Goal: Communication & Community: Answer question/provide support

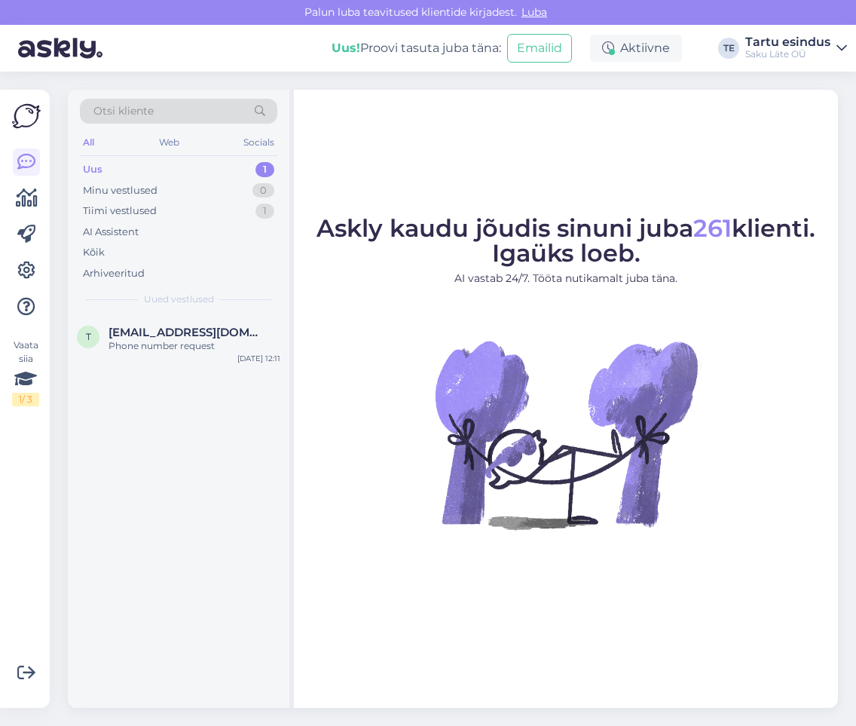
click at [111, 166] on div "Uus 1" at bounding box center [178, 169] width 197 height 21
click at [136, 333] on span "[EMAIL_ADDRESS][DOMAIN_NAME]" at bounding box center [187, 333] width 157 height 14
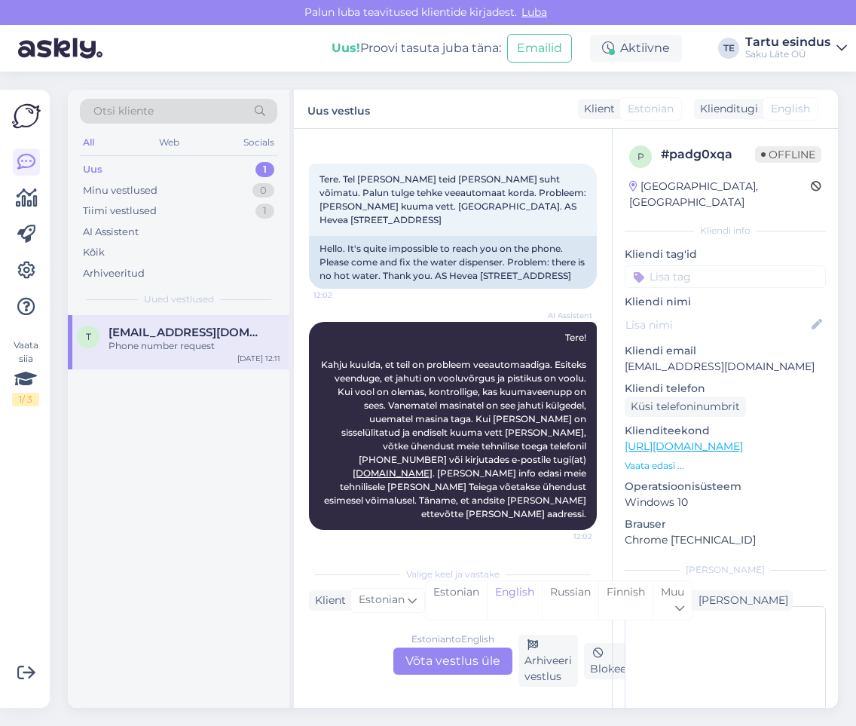
scroll to position [38, 0]
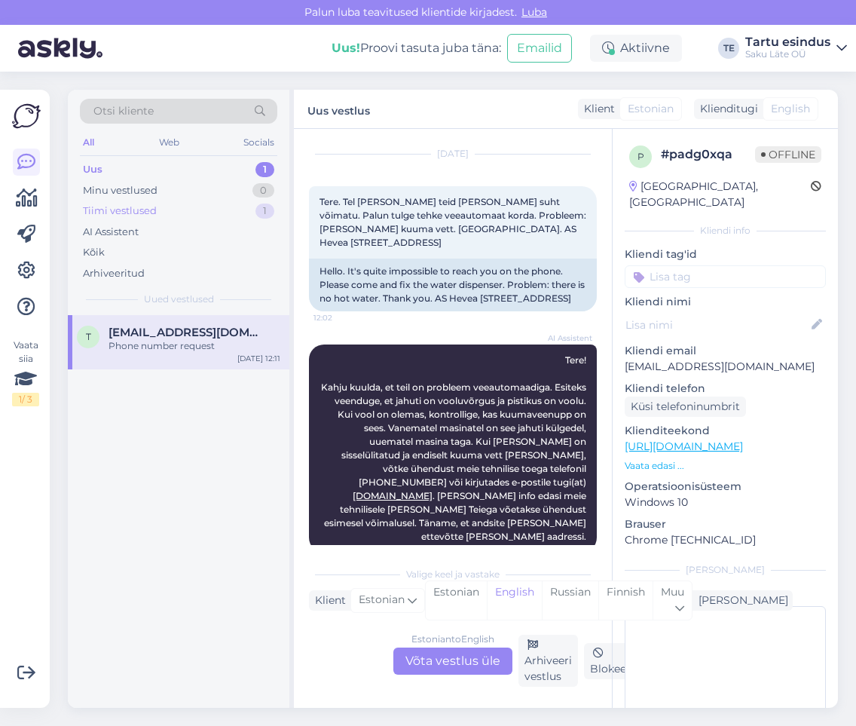
click at [141, 213] on div "Tiimi vestlused" at bounding box center [120, 210] width 74 height 15
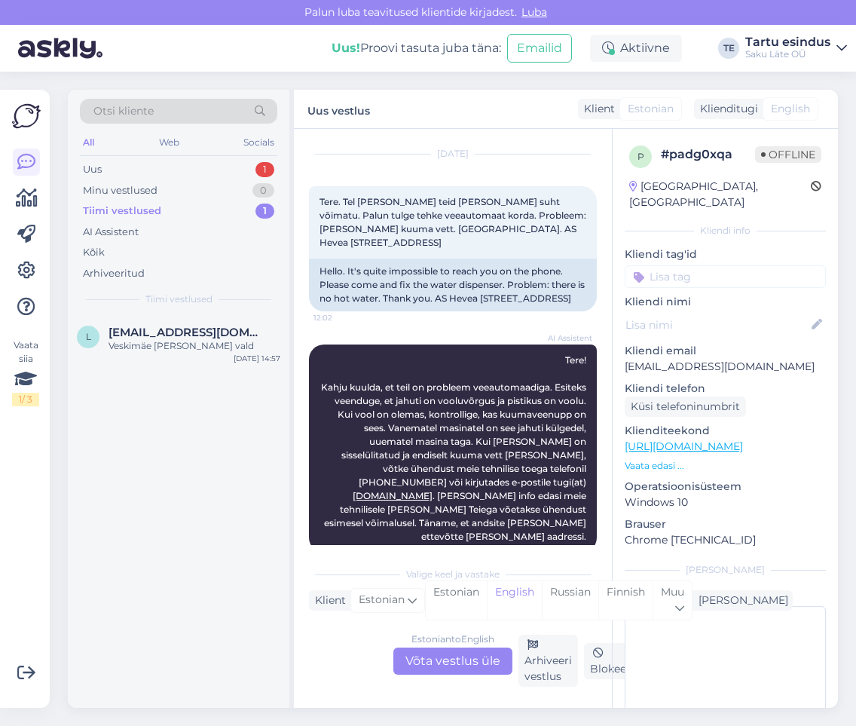
click at [141, 213] on div "Tiimi vestlused" at bounding box center [122, 210] width 78 height 15
click at [145, 191] on div "Minu vestlused" at bounding box center [120, 190] width 75 height 15
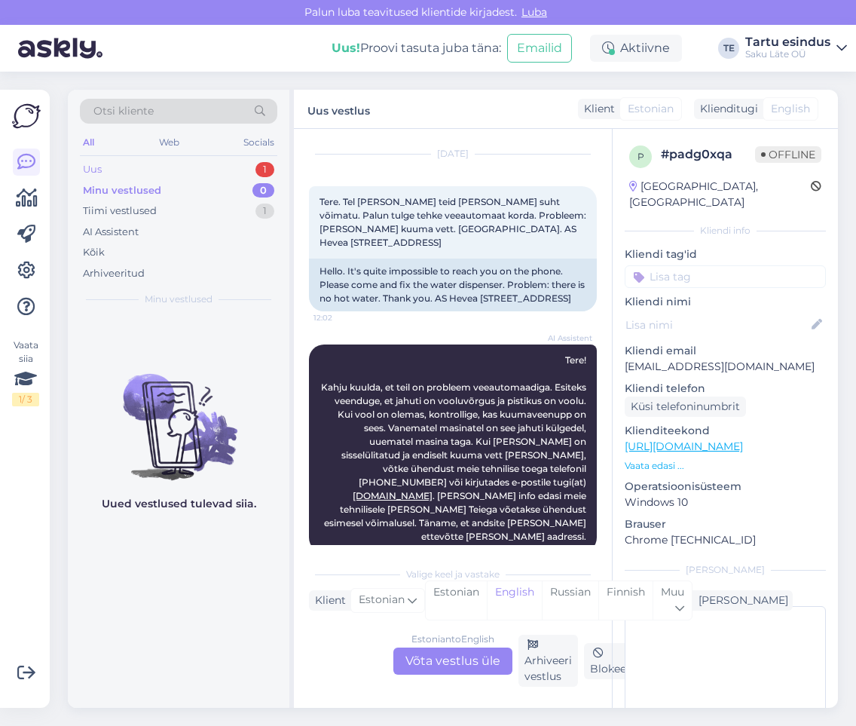
click at [144, 171] on div "Uus 1" at bounding box center [178, 169] width 197 height 21
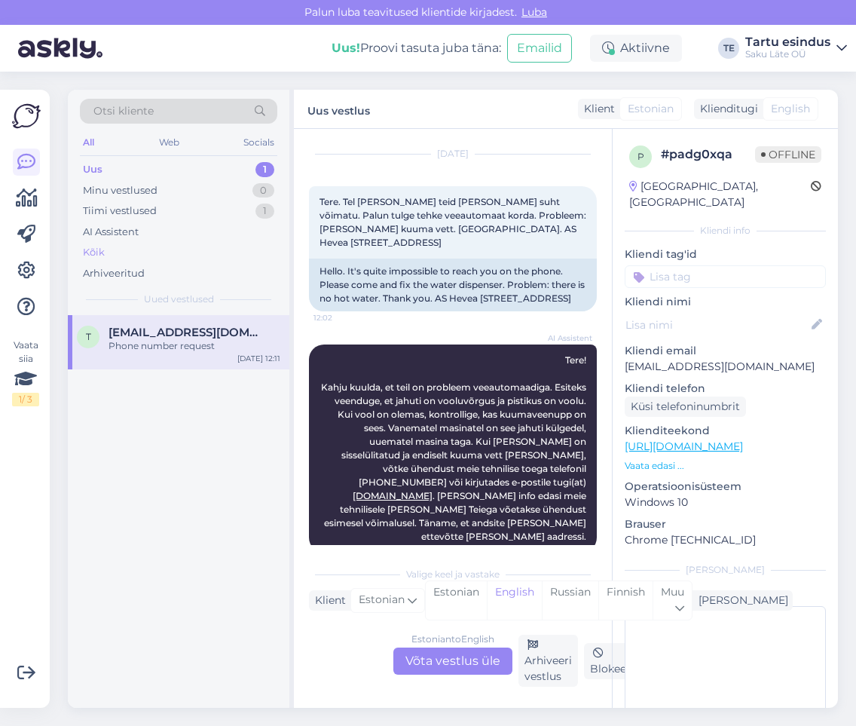
click at [107, 252] on div "Kõik" at bounding box center [178, 252] width 197 height 21
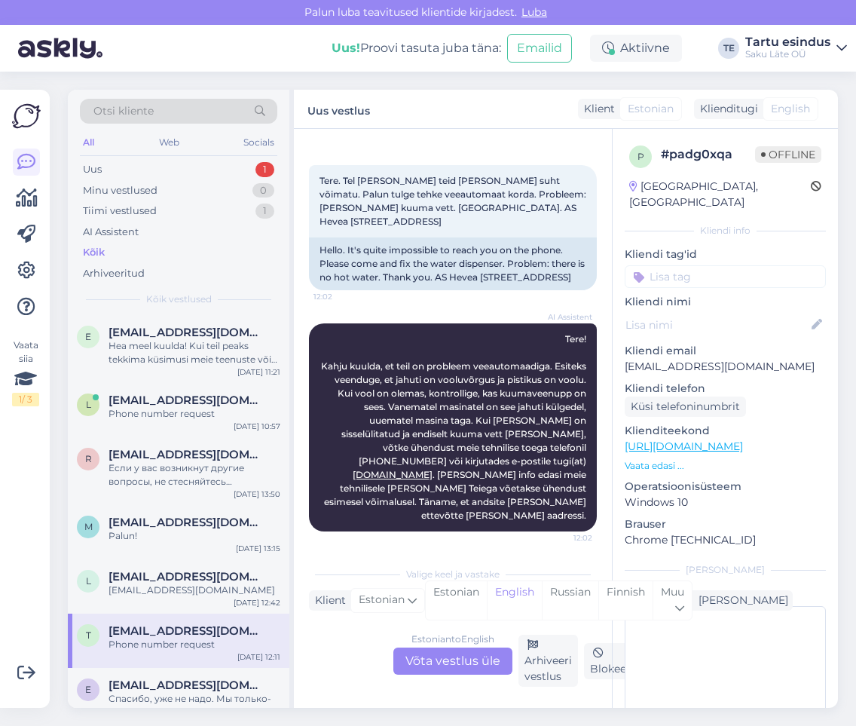
scroll to position [113, 0]
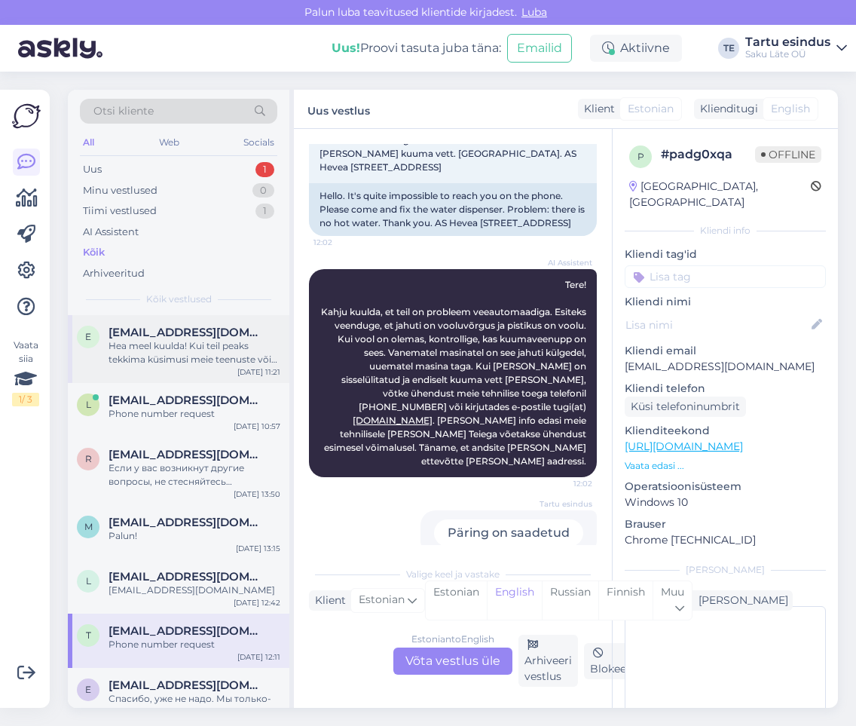
click at [156, 347] on div "Hea meel kuulda! Kui teil peaks tekkima küsimusi meie teenuste või toodete koht…" at bounding box center [195, 352] width 172 height 27
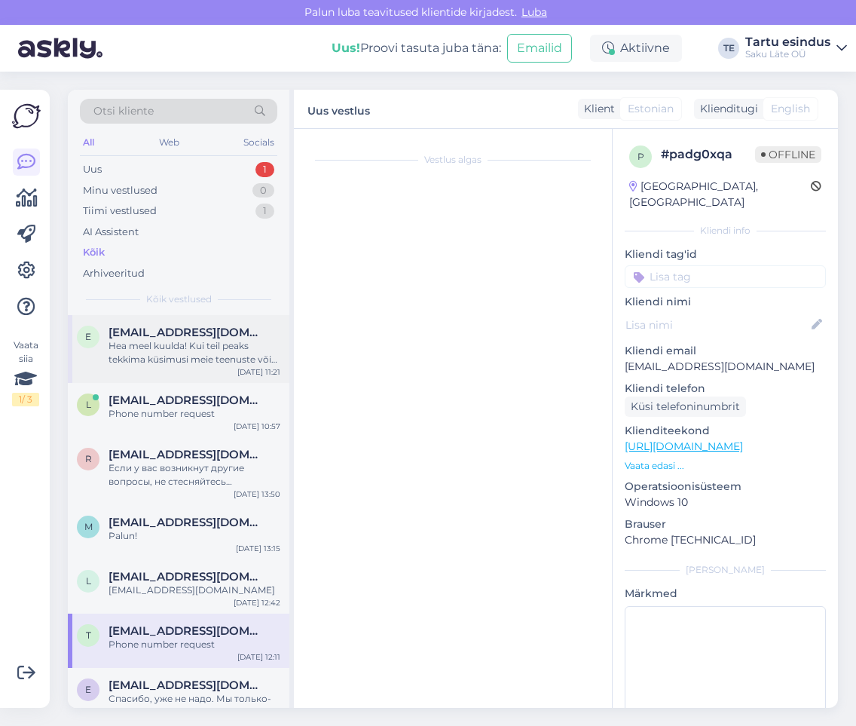
scroll to position [608, 0]
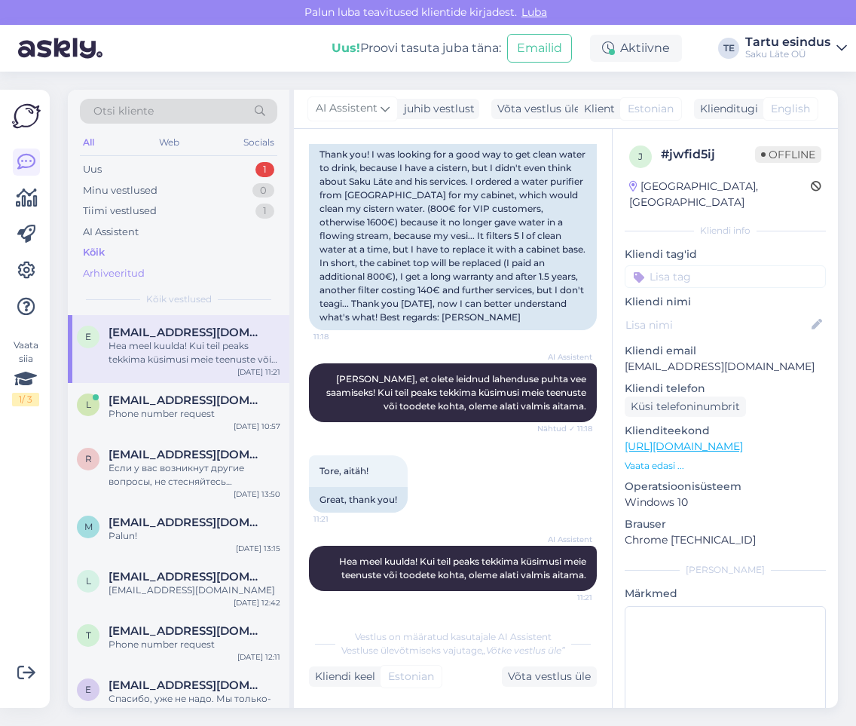
click at [100, 273] on div "Arhiveeritud" at bounding box center [114, 273] width 62 height 15
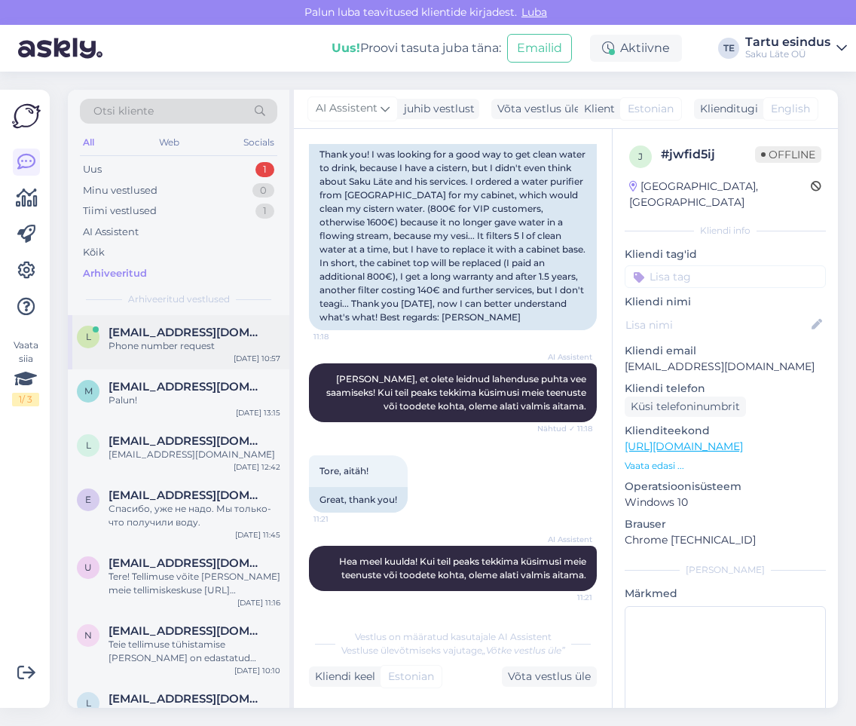
click at [114, 338] on span "[EMAIL_ADDRESS][DOMAIN_NAME]" at bounding box center [187, 333] width 157 height 14
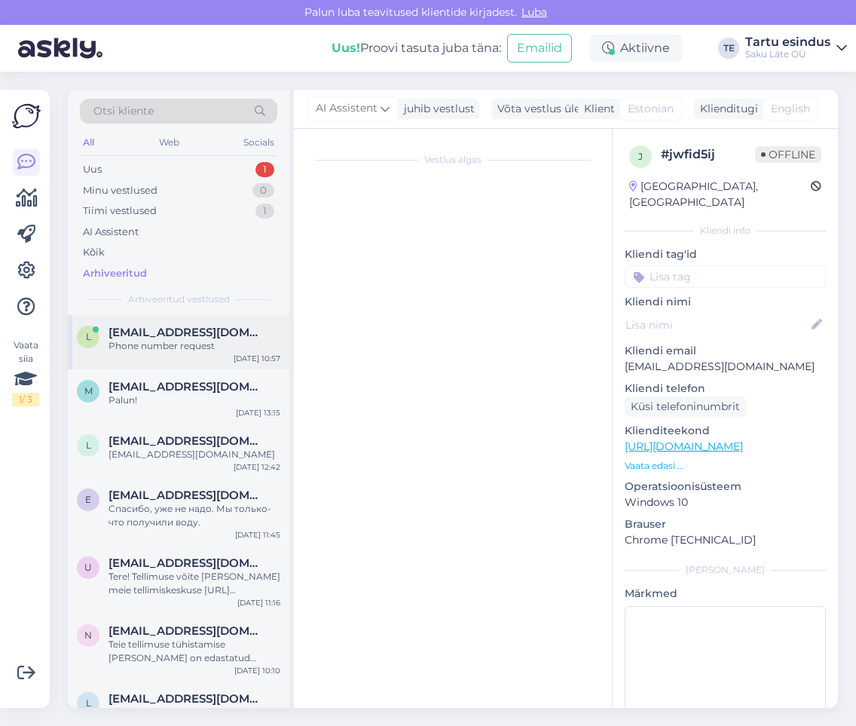
scroll to position [290, 0]
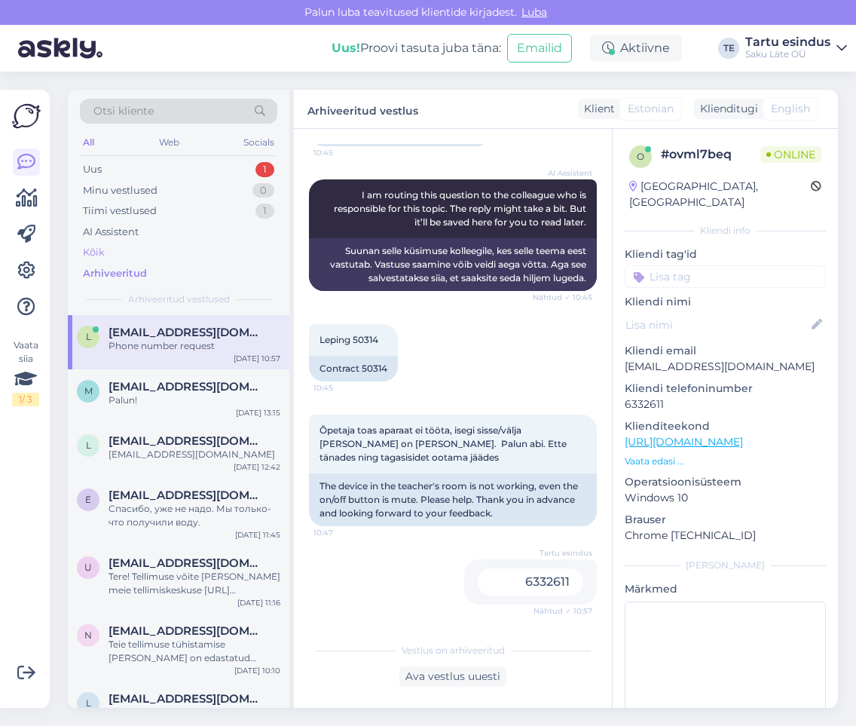
click at [128, 248] on div "Kõik" at bounding box center [178, 252] width 197 height 21
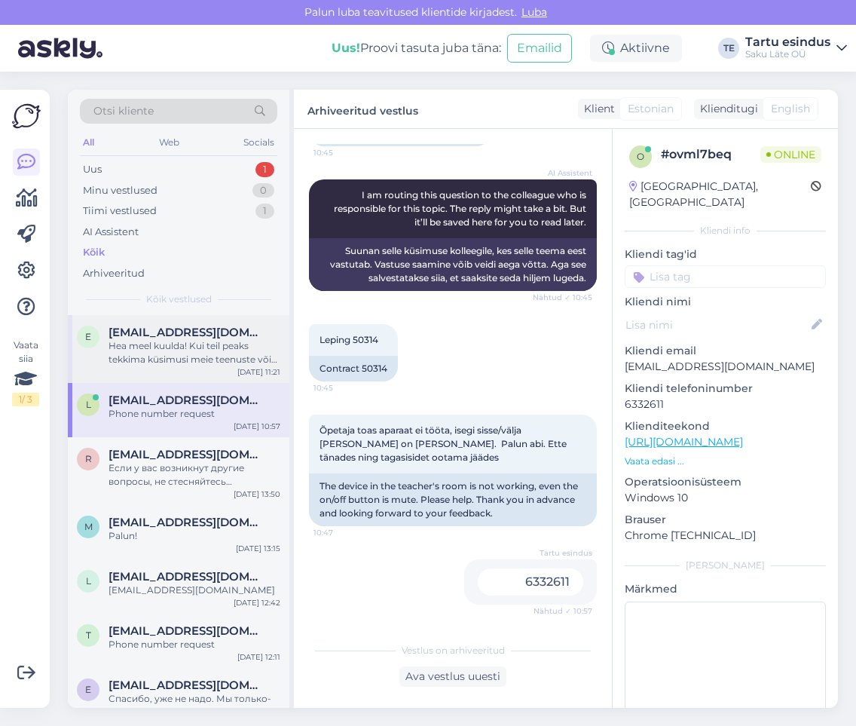
click at [121, 350] on div "Hea meel kuulda! Kui teil peaks tekkima küsimusi meie teenuste või toodete koht…" at bounding box center [195, 352] width 172 height 27
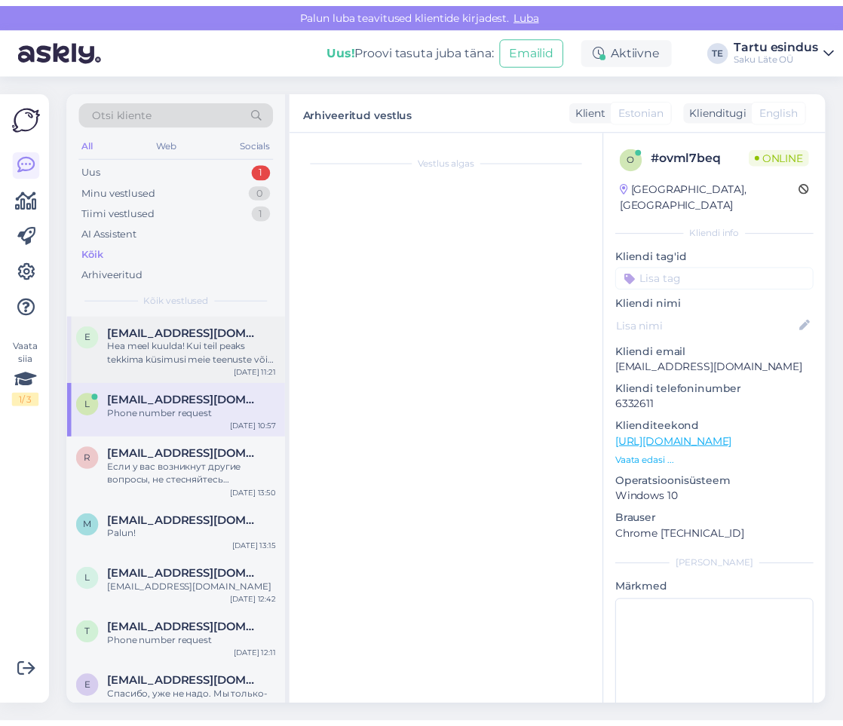
scroll to position [608, 0]
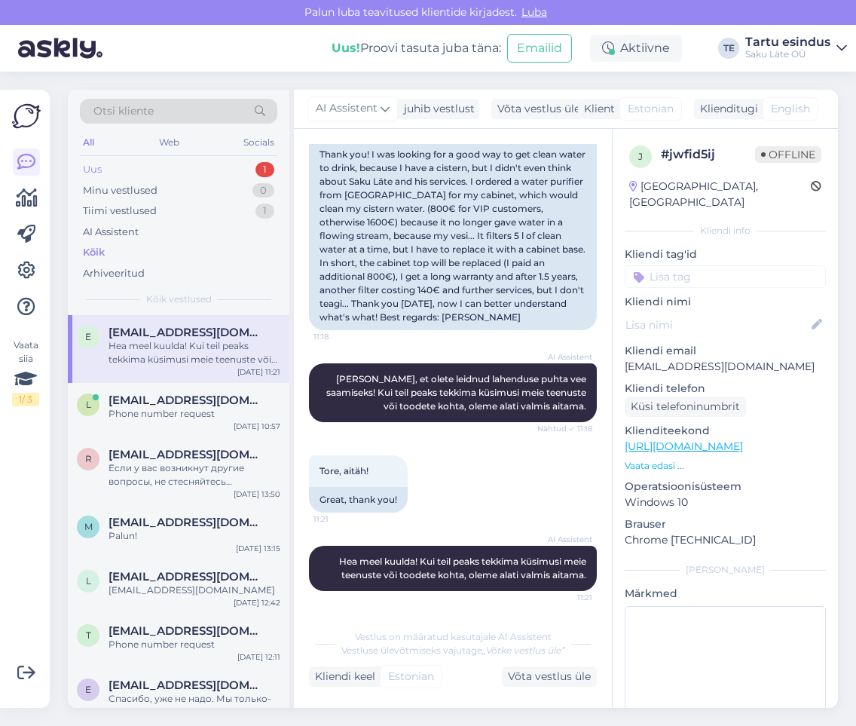
click at [135, 172] on div "Uus 1" at bounding box center [178, 169] width 197 height 21
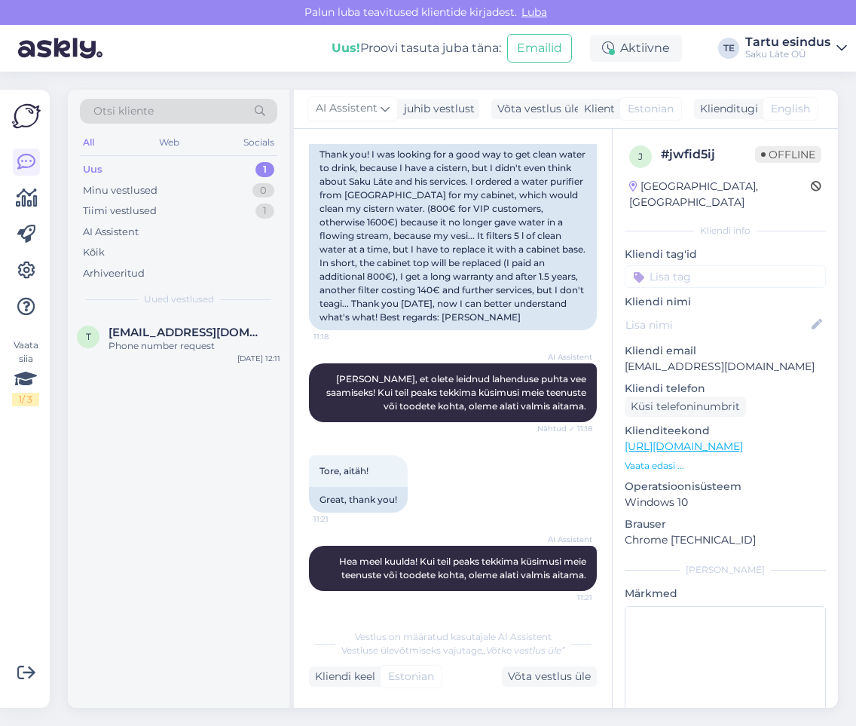
click at [133, 172] on div "Uus 1" at bounding box center [178, 169] width 197 height 21
click at [109, 250] on div "Kõik" at bounding box center [178, 252] width 197 height 21
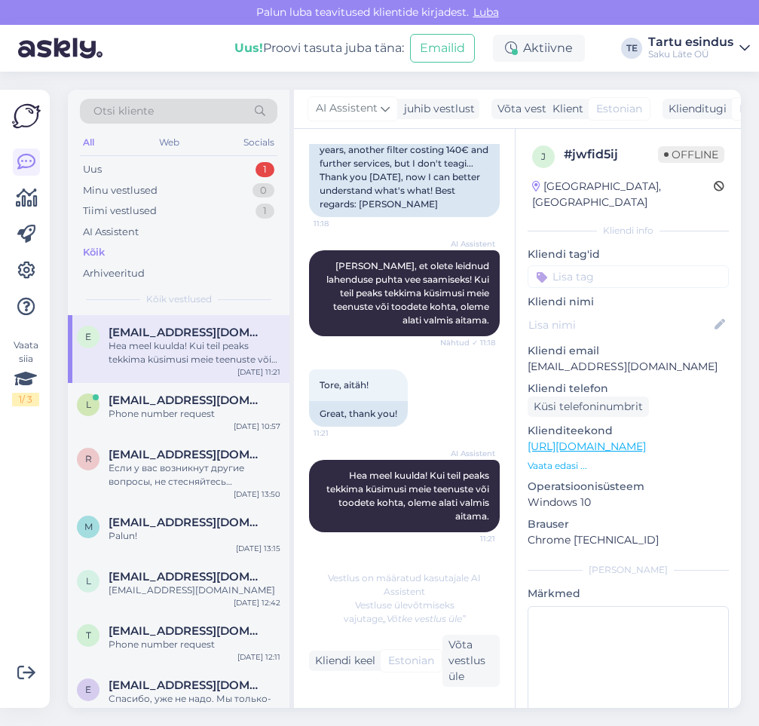
scroll to position [1074, 0]
click at [174, 350] on div "Hea meel kuulda! Kui teil peaks tekkima küsimusi meie teenuste või toodete koht…" at bounding box center [195, 352] width 172 height 27
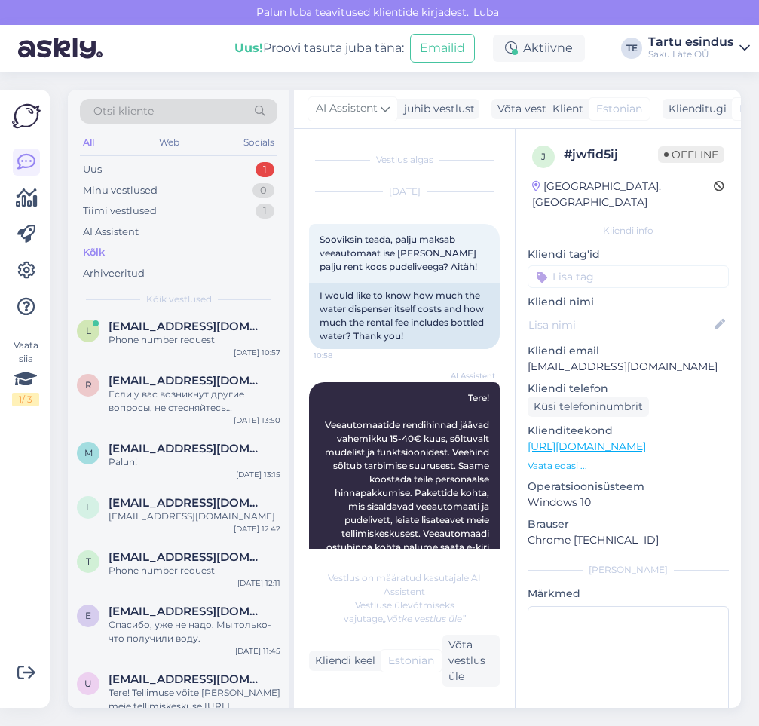
scroll to position [0, 0]
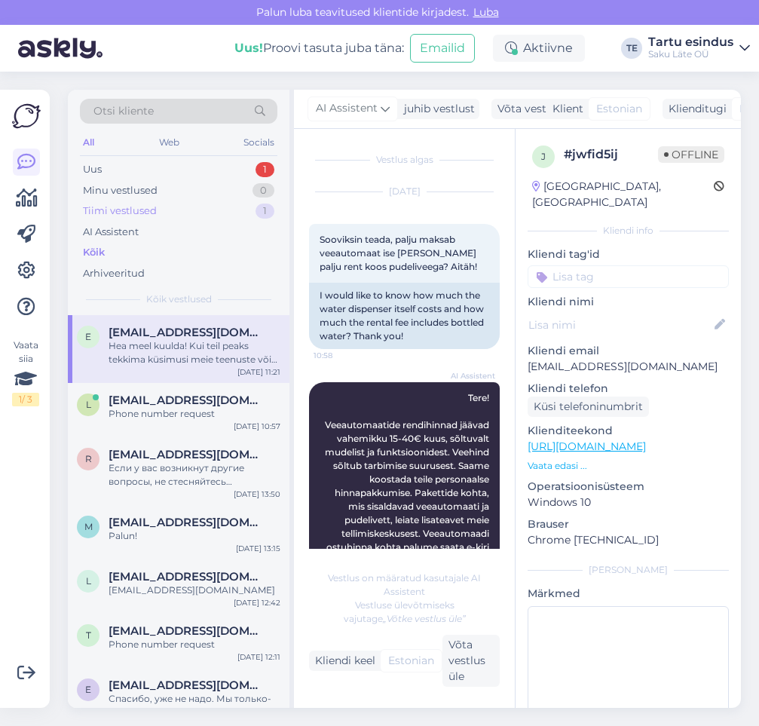
click at [161, 216] on div "Tiimi vestlused 1" at bounding box center [178, 210] width 197 height 21
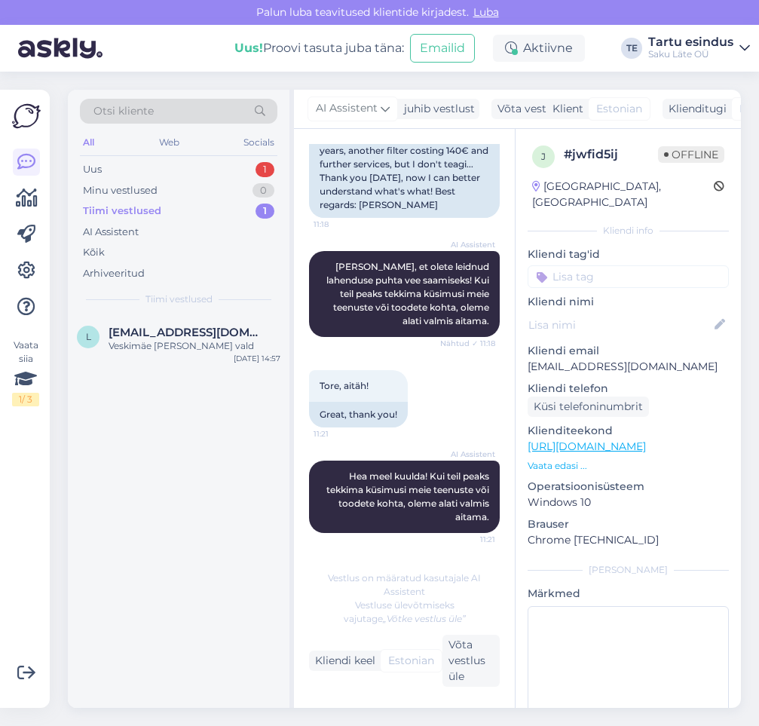
scroll to position [1074, 0]
click at [119, 172] on div "Uus 1" at bounding box center [178, 169] width 197 height 21
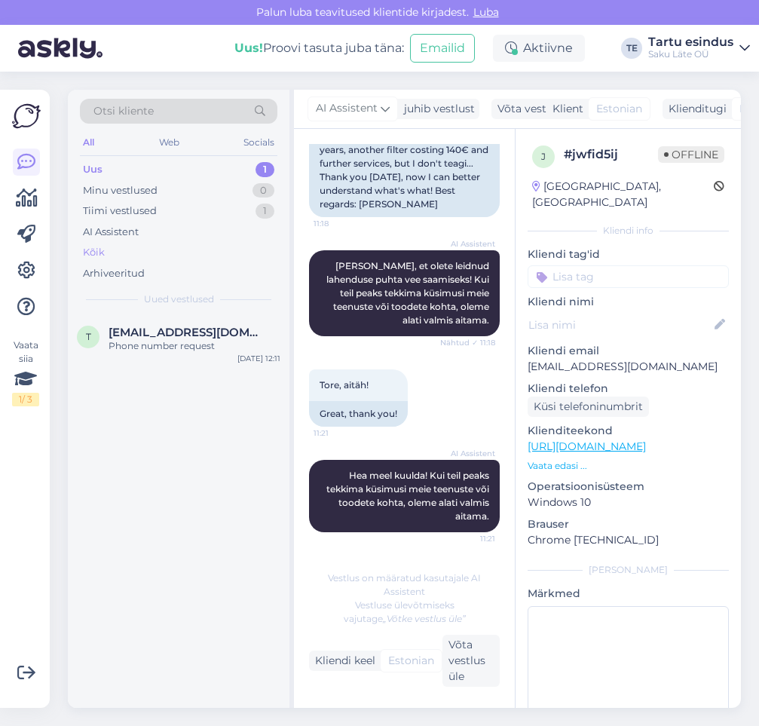
click at [109, 251] on div "Kõik" at bounding box center [178, 252] width 197 height 21
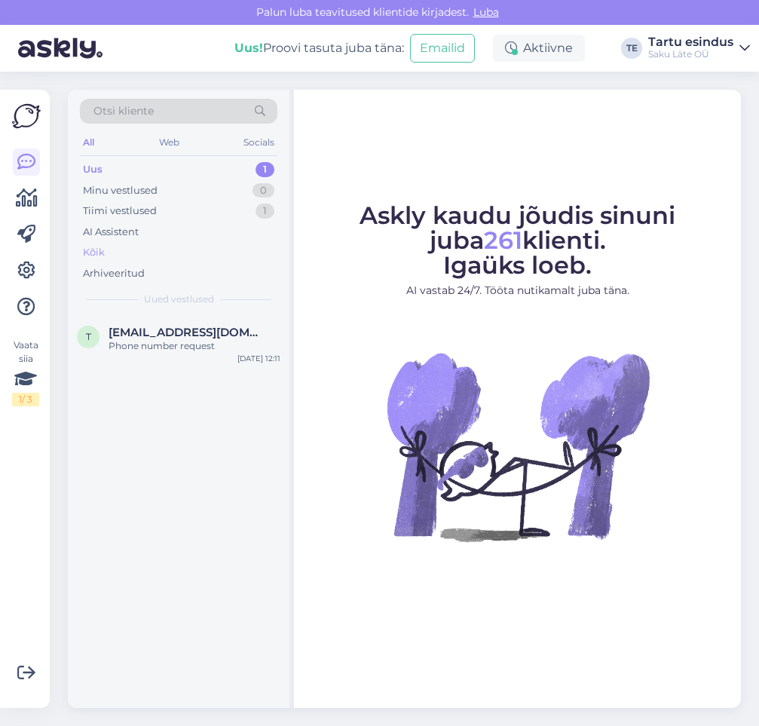
click at [105, 250] on div "Kõik" at bounding box center [178, 252] width 197 height 21
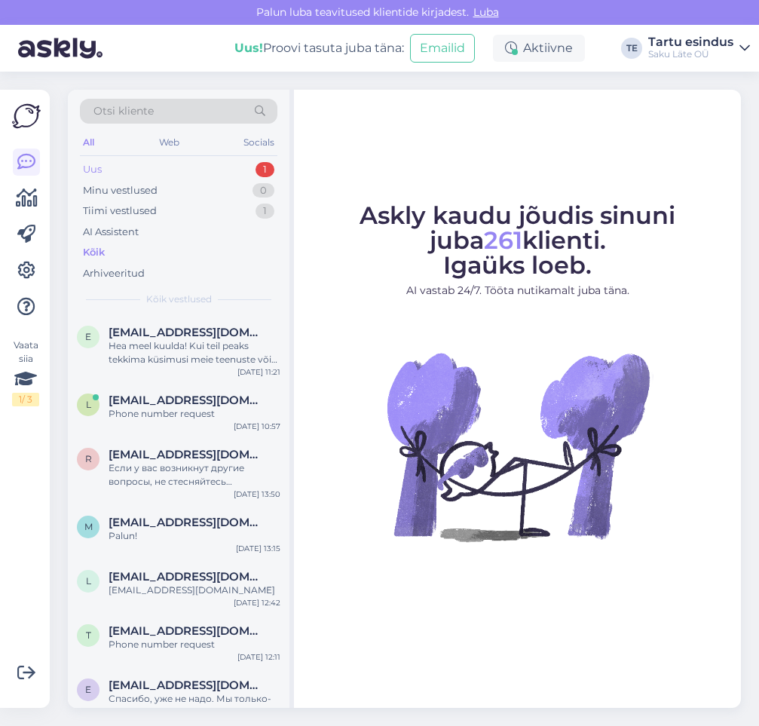
click at [127, 170] on div "Uus 1" at bounding box center [178, 169] width 197 height 21
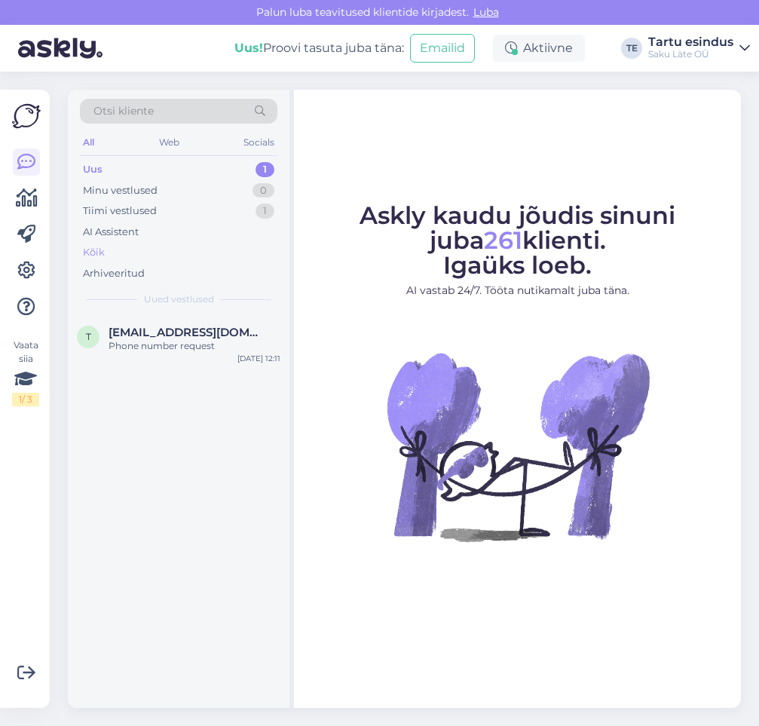
click at [105, 252] on div "Kõik" at bounding box center [178, 252] width 197 height 21
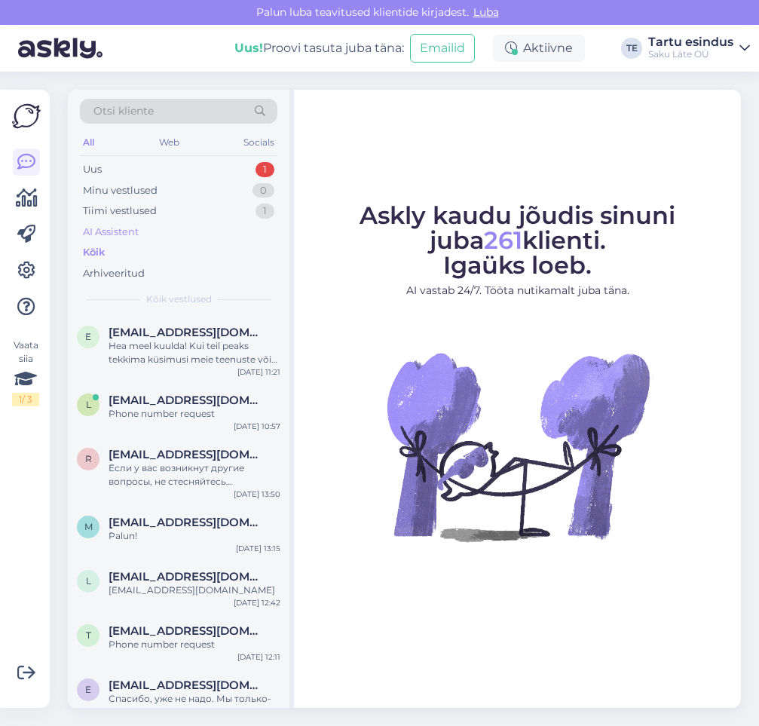
click at [118, 231] on div "AI Assistent" at bounding box center [111, 232] width 56 height 15
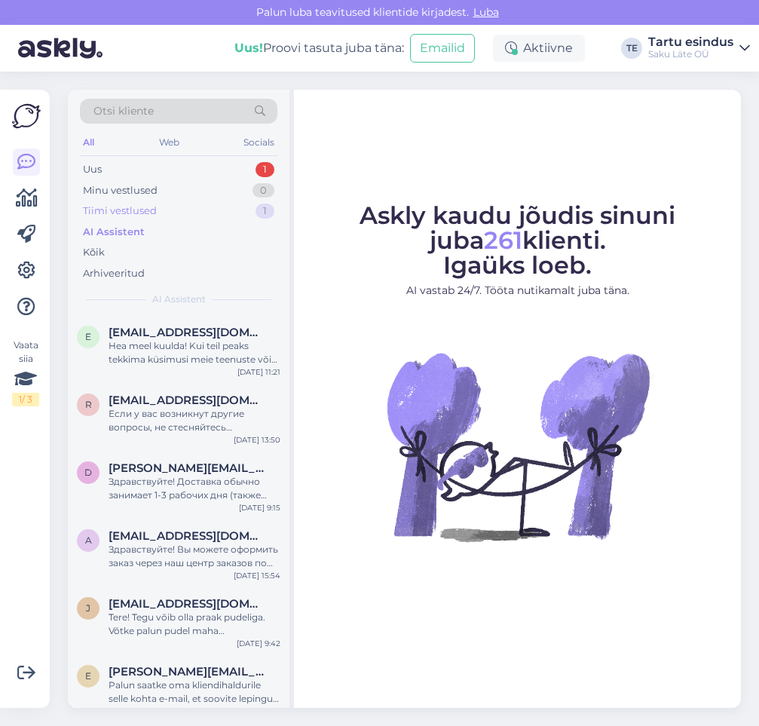
click at [119, 207] on div "Tiimi vestlused" at bounding box center [120, 210] width 74 height 15
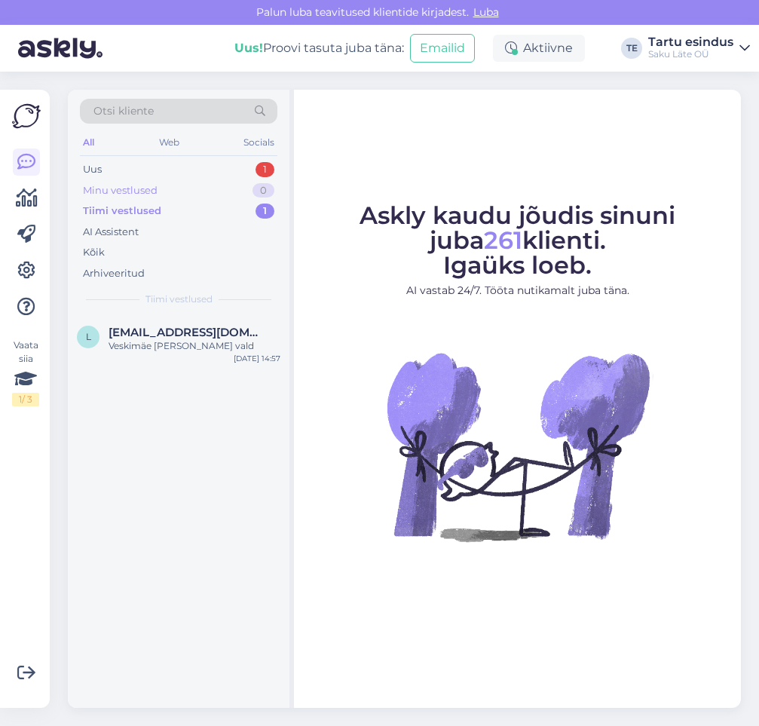
click at [122, 191] on div "Minu vestlused" at bounding box center [120, 190] width 75 height 15
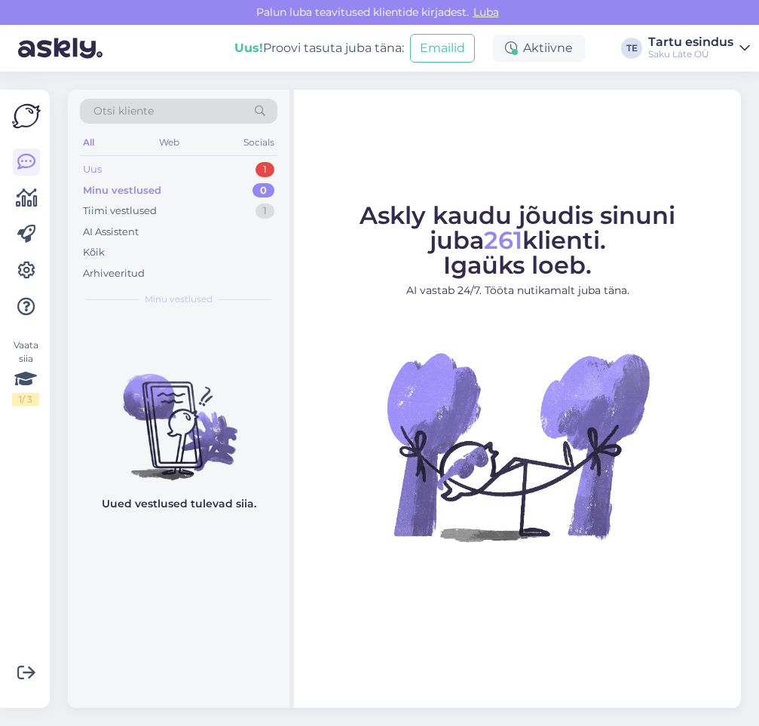
click at [110, 168] on div "Uus 1" at bounding box center [178, 169] width 197 height 21
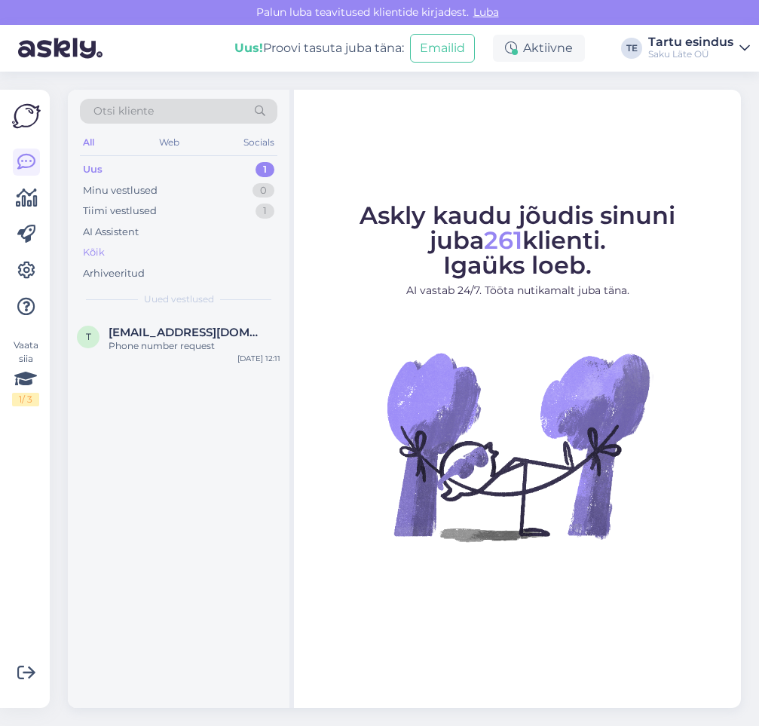
click at [96, 252] on div "Kõik" at bounding box center [94, 252] width 22 height 15
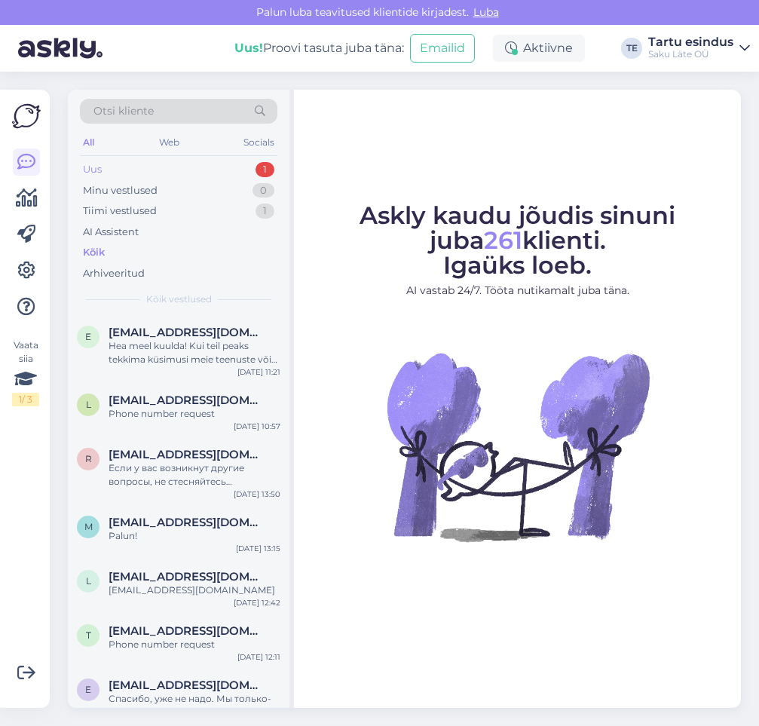
click at [109, 169] on div "Uus 1" at bounding box center [178, 169] width 197 height 21
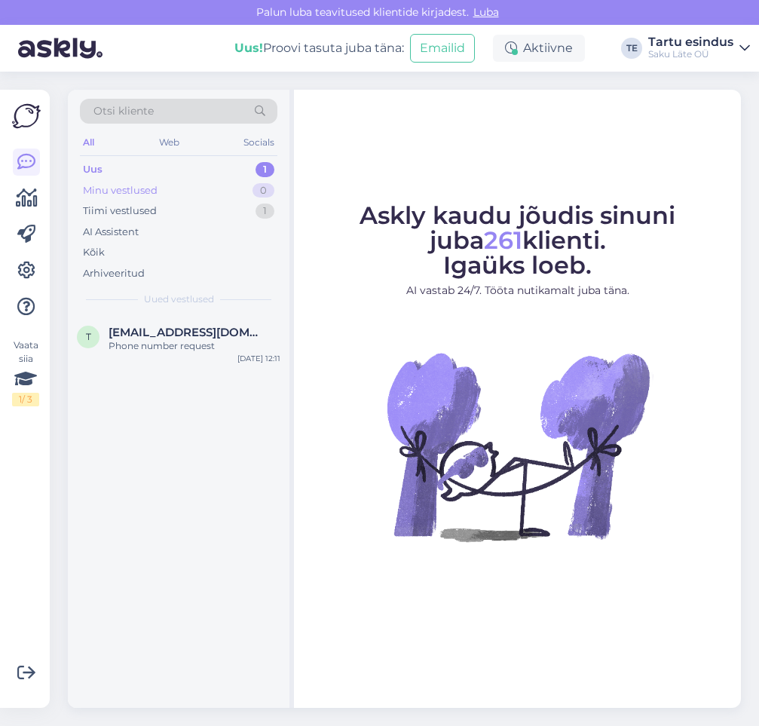
click at [130, 192] on div "Minu vestlused" at bounding box center [120, 190] width 75 height 15
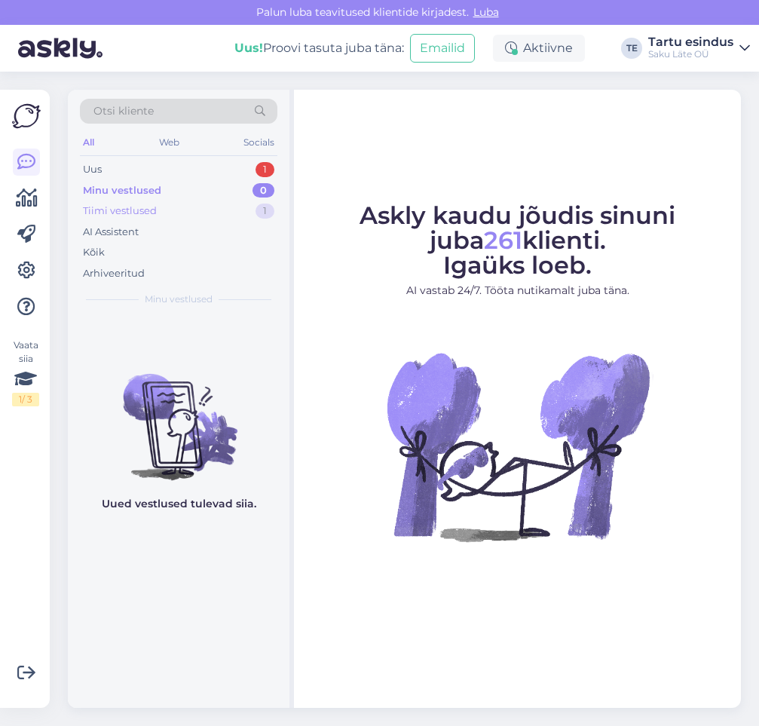
click at [125, 211] on div "Tiimi vestlused" at bounding box center [120, 210] width 74 height 15
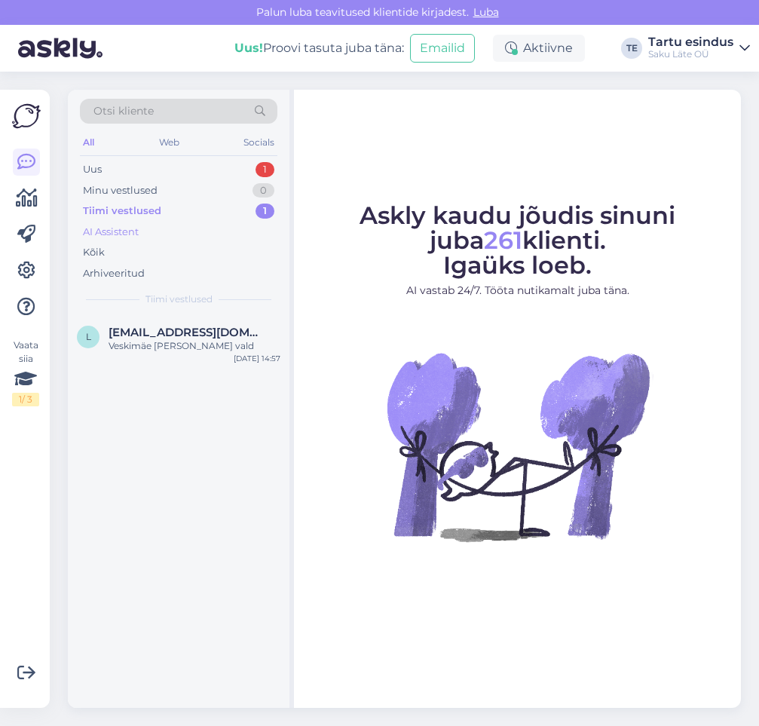
click at [115, 233] on div "AI Assistent" at bounding box center [111, 232] width 56 height 15
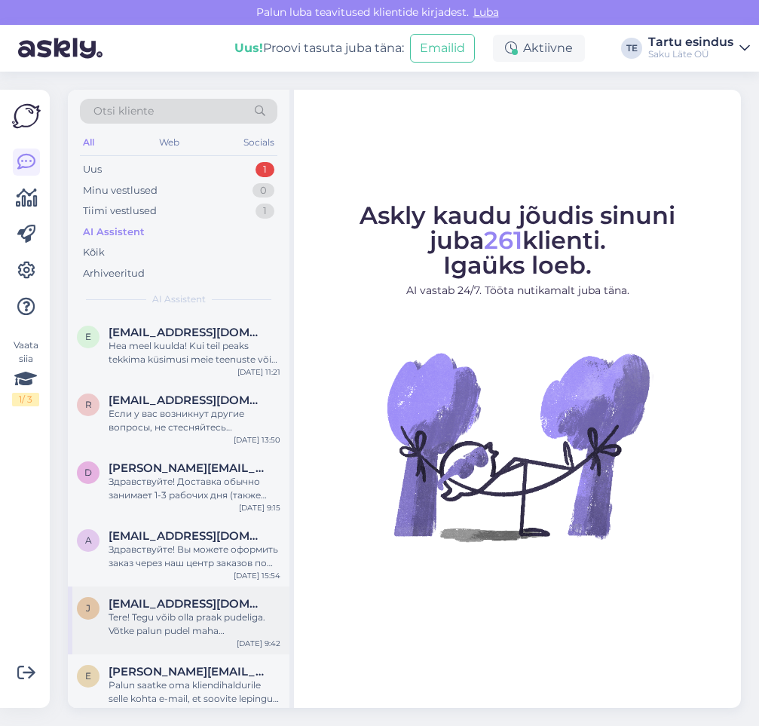
click at [178, 613] on div "Tere! Tegu võib olla praak pudeliga. Võtke palun pudel maha [PERSON_NAME] külma…" at bounding box center [195, 623] width 172 height 27
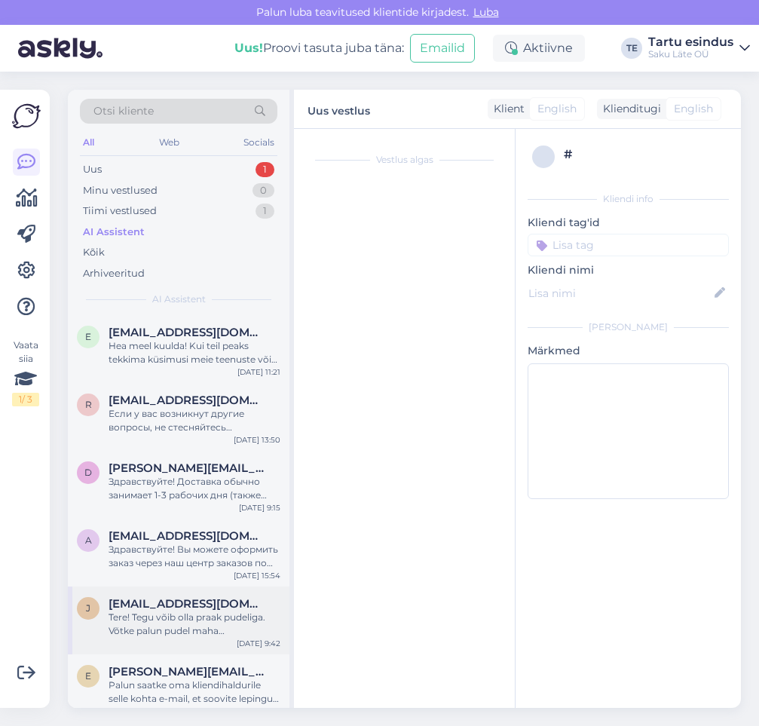
scroll to position [112, 0]
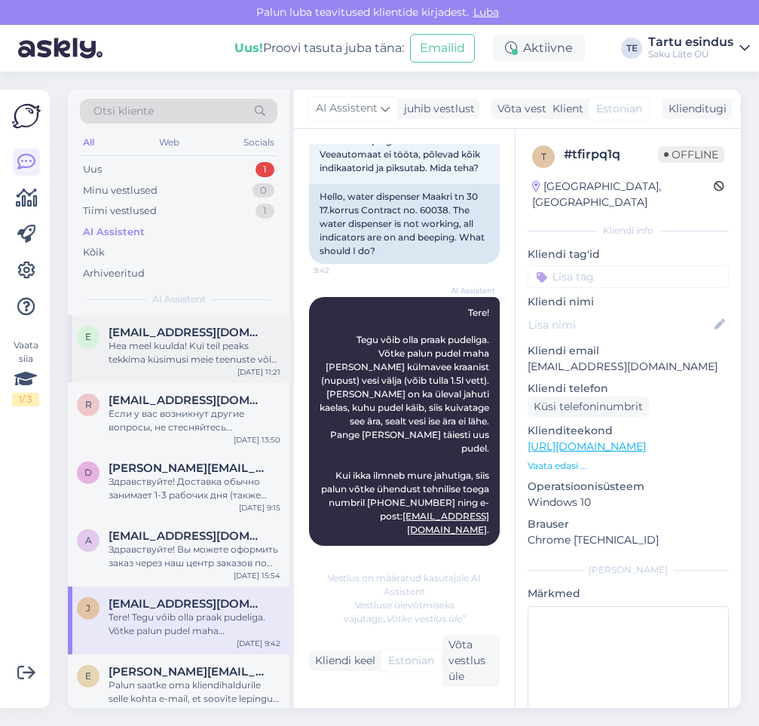
click at [169, 338] on span "[EMAIL_ADDRESS][DOMAIN_NAME]" at bounding box center [187, 333] width 157 height 14
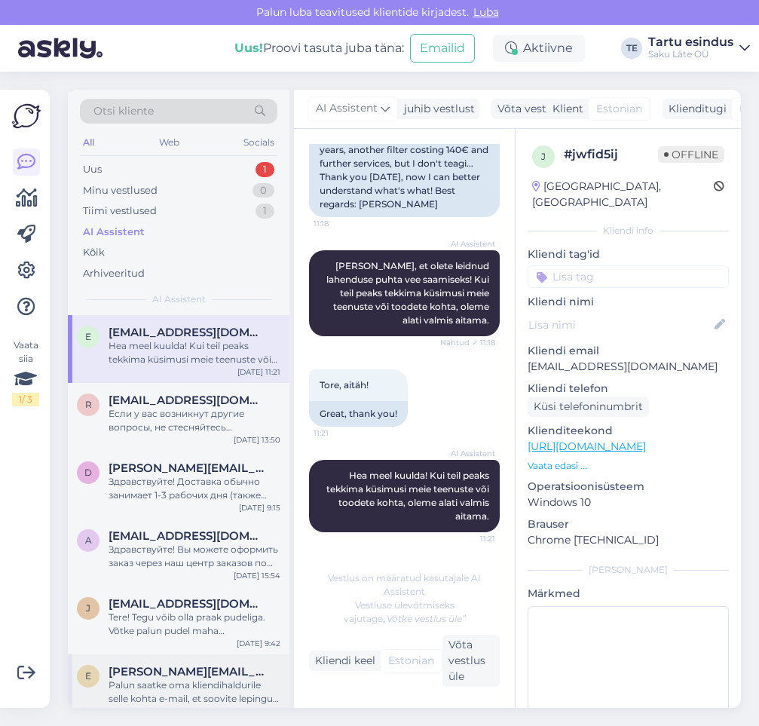
click at [162, 681] on div "Palun saatke oma kliendihaldurile selle kohta e-mail, et soovite lepingu lõpeta…" at bounding box center [195, 691] width 172 height 27
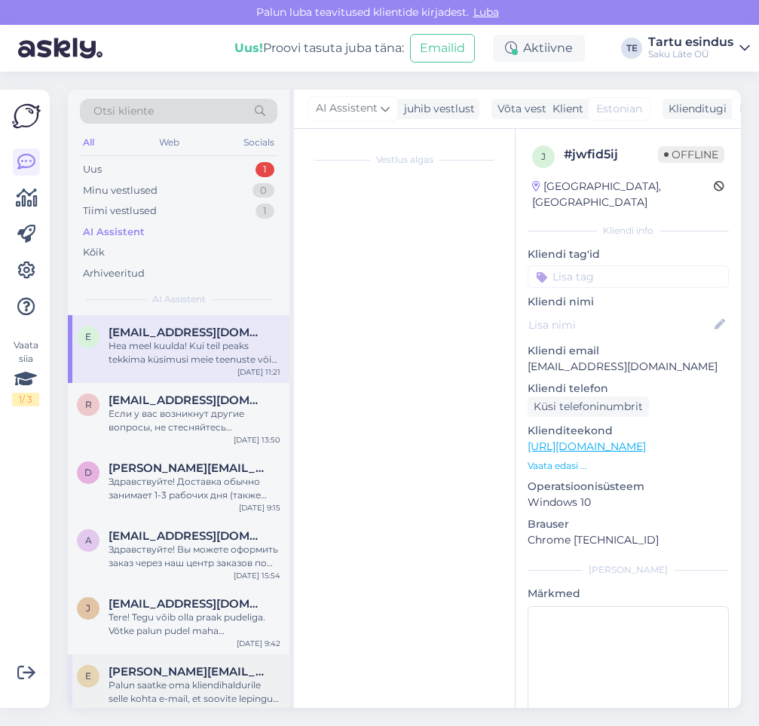
scroll to position [186, 0]
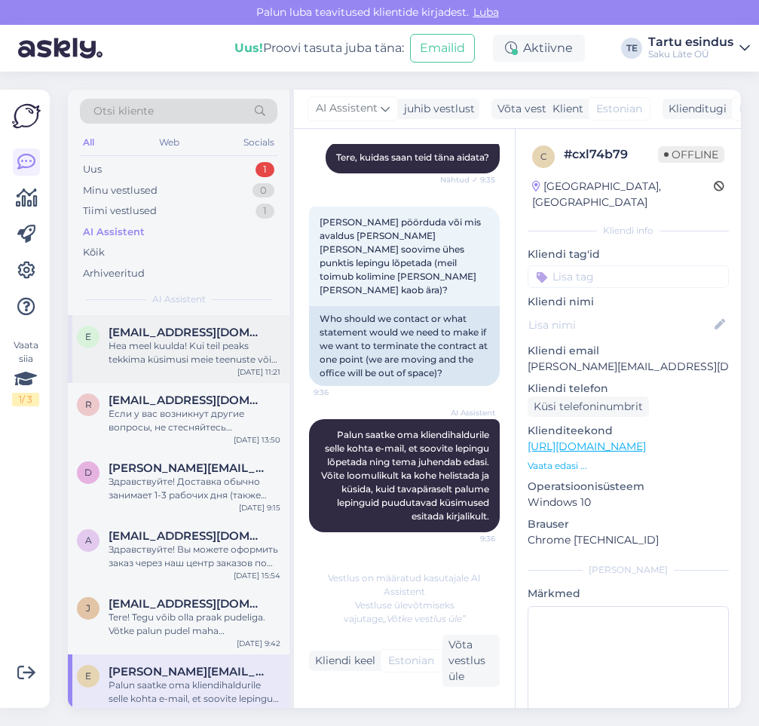
click at [197, 341] on div "Hea meel kuulda! Kui teil peaks tekkima küsimusi meie teenuste või toodete koht…" at bounding box center [195, 352] width 172 height 27
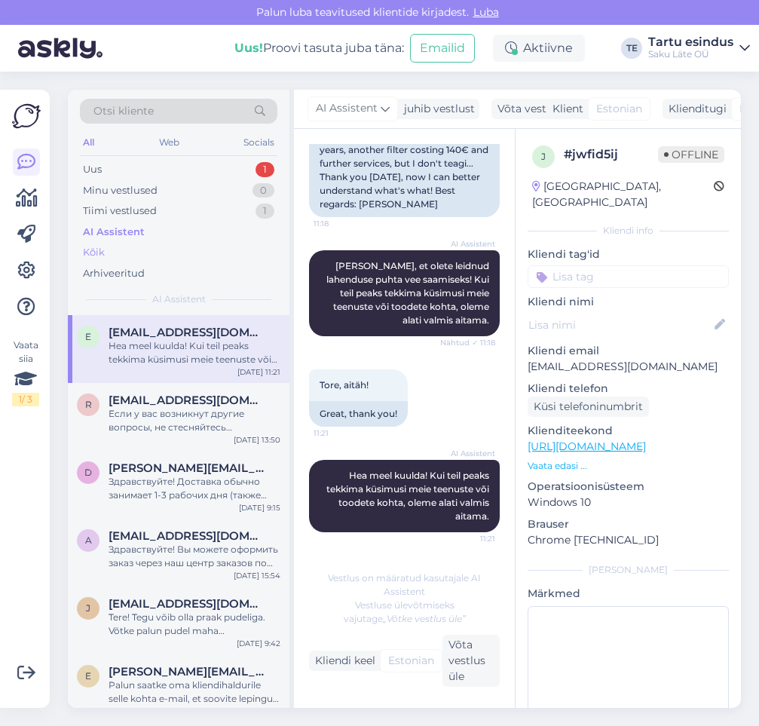
click at [116, 252] on div "Kõik" at bounding box center [178, 252] width 197 height 21
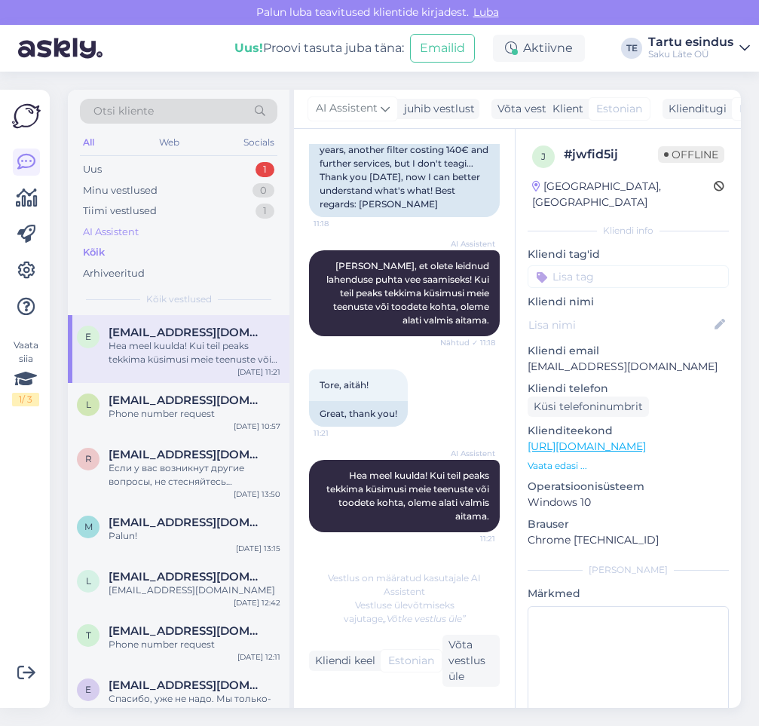
click at [129, 231] on div "AI Assistent" at bounding box center [111, 232] width 56 height 15
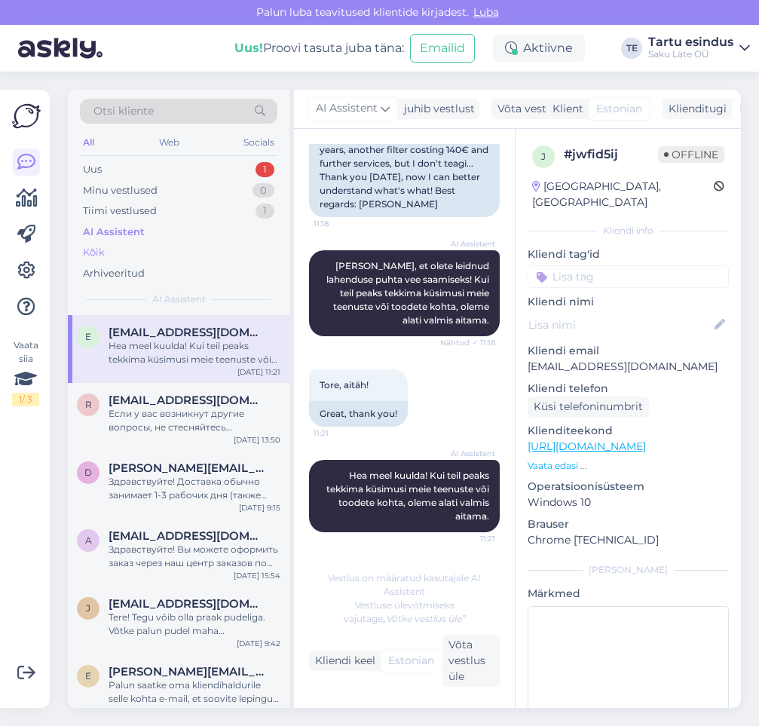
click at [101, 246] on div "Kõik" at bounding box center [94, 252] width 22 height 15
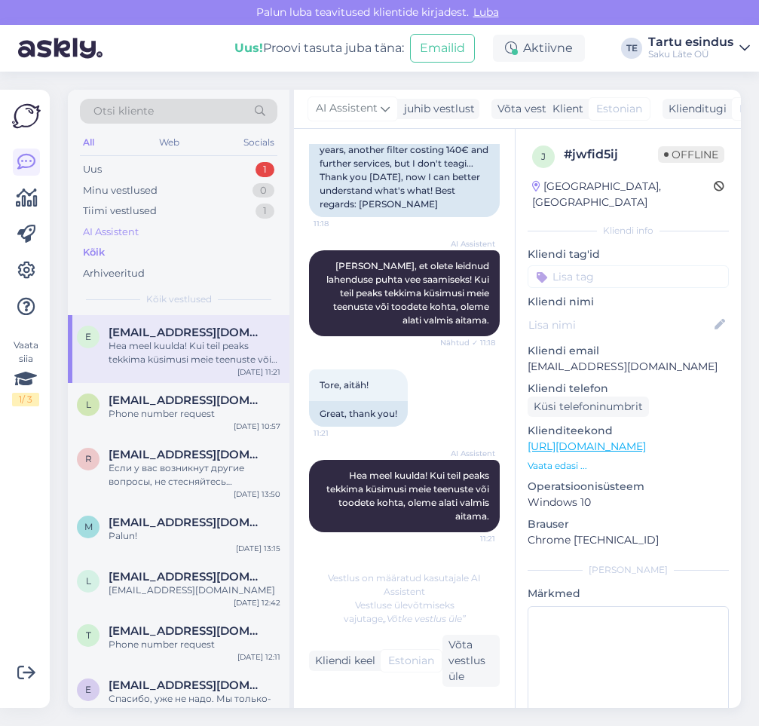
click at [106, 231] on div "AI Assistent" at bounding box center [111, 232] width 56 height 15
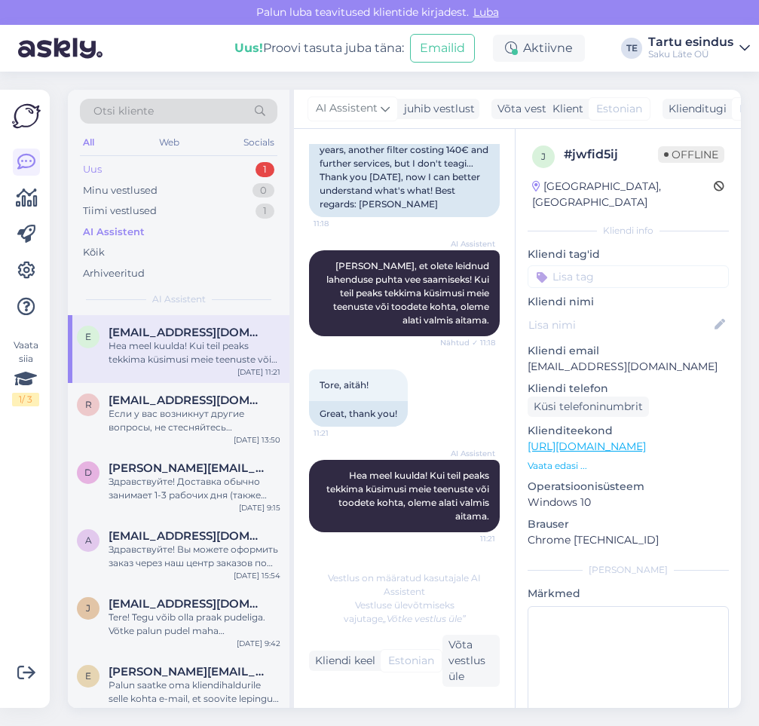
click at [107, 169] on div "Uus 1" at bounding box center [178, 169] width 197 height 21
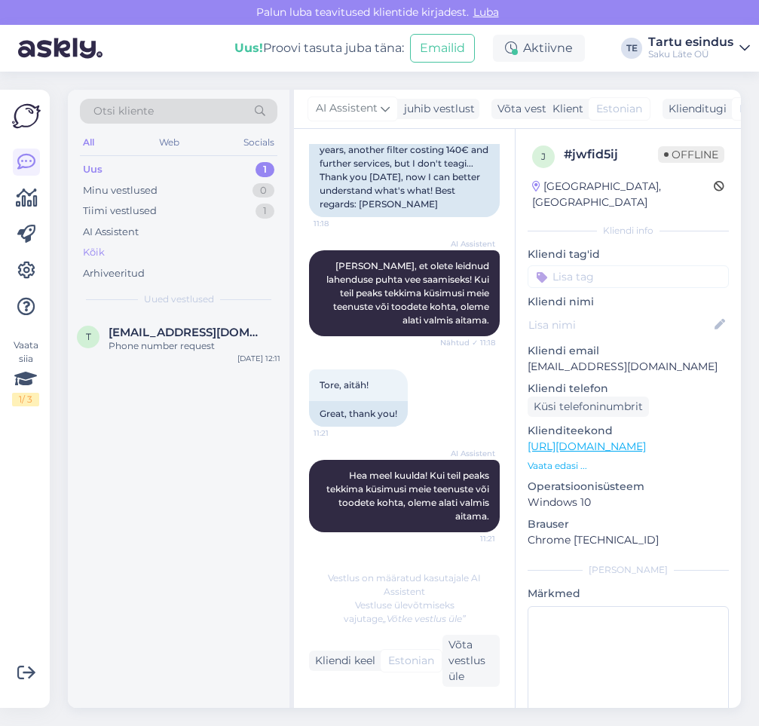
click at [109, 250] on div "Kõik" at bounding box center [178, 252] width 197 height 21
